Goal: Task Accomplishment & Management: Manage account settings

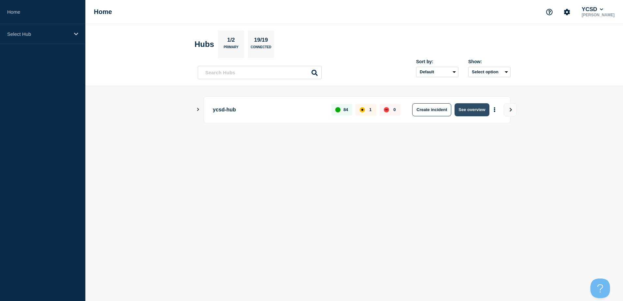
click at [473, 111] on button "See overview" at bounding box center [472, 109] width 35 height 13
click at [468, 105] on button "See overview" at bounding box center [472, 109] width 35 height 13
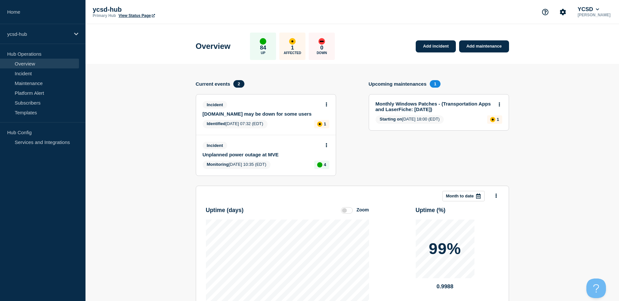
click at [422, 104] on link "Monthly Windows Patches - (Transportation Apps and LaserFiche: [DATE])" at bounding box center [434, 106] width 118 height 11
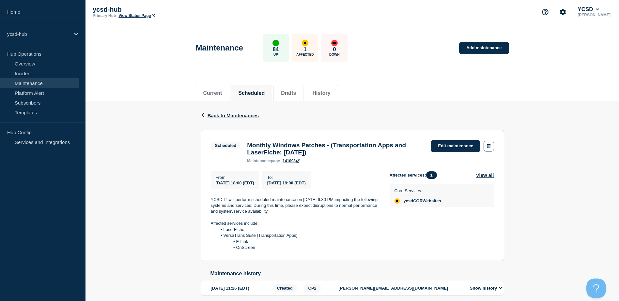
click at [558, 91] on div "Current Scheduled Drafts History" at bounding box center [351, 90] width 533 height 22
click at [440, 146] on link "Edit maintenance" at bounding box center [455, 146] width 50 height 12
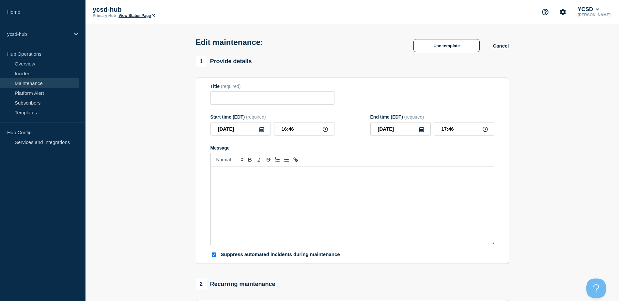
type input "Monthly Windows Patches - (Transportation Apps and LaserFiche: [DATE])"
type input "18:00"
type input "19:00"
checkbox input "true"
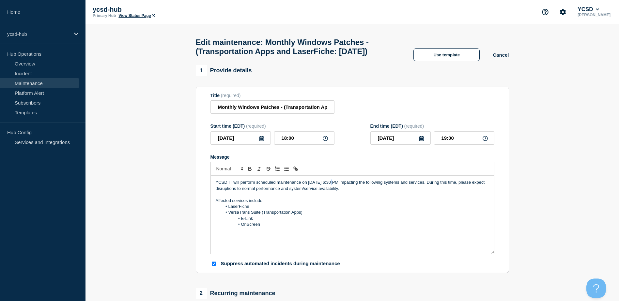
click at [332, 192] on p "YCSD IT will perform scheduled maintenance on [DATE] 6:30 PM impacting the foll…" at bounding box center [352, 186] width 273 height 12
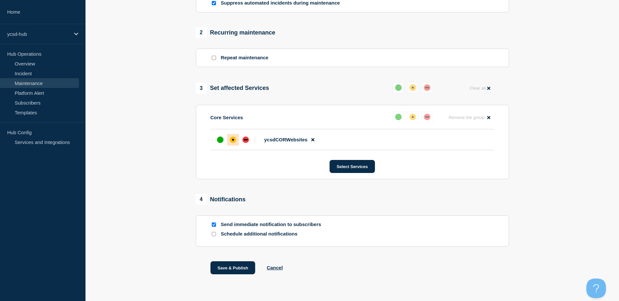
scroll to position [291, 0]
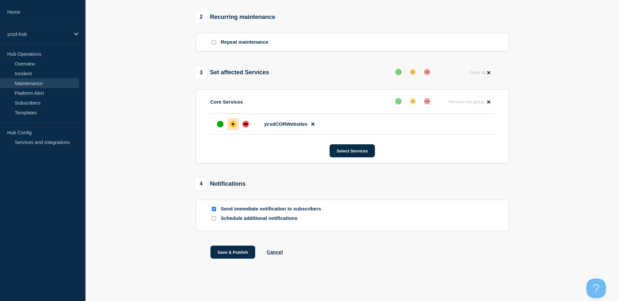
click at [213, 208] on input "Send immediate notification to subscribers" at bounding box center [214, 209] width 4 height 4
checkbox input "false"
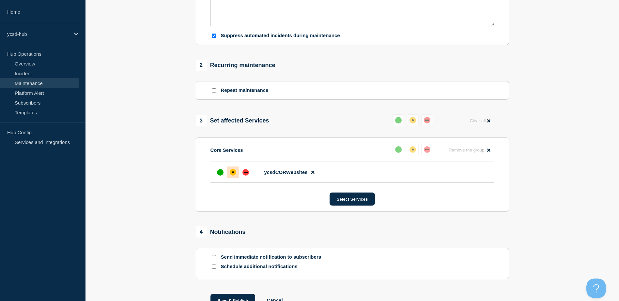
scroll to position [261, 0]
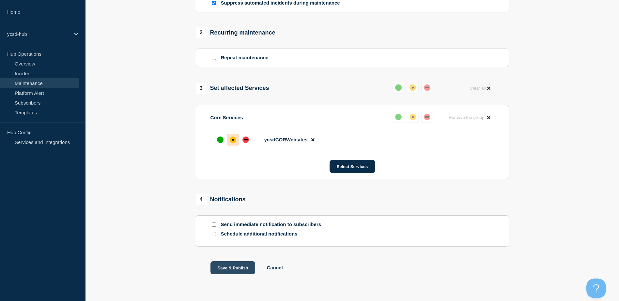
click at [230, 275] on button "Save & Publish" at bounding box center [232, 268] width 45 height 13
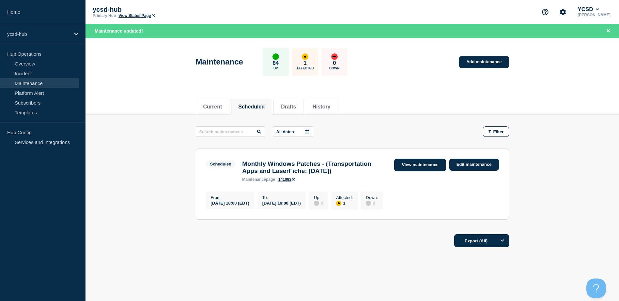
click at [431, 165] on link "View maintenance" at bounding box center [420, 165] width 52 height 13
